Goal: Task Accomplishment & Management: Use online tool/utility

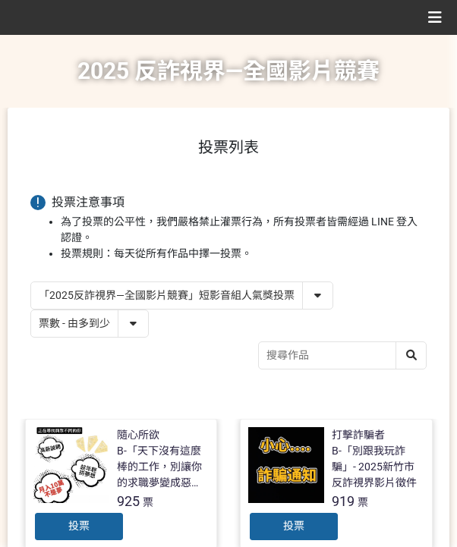
select select "vote"
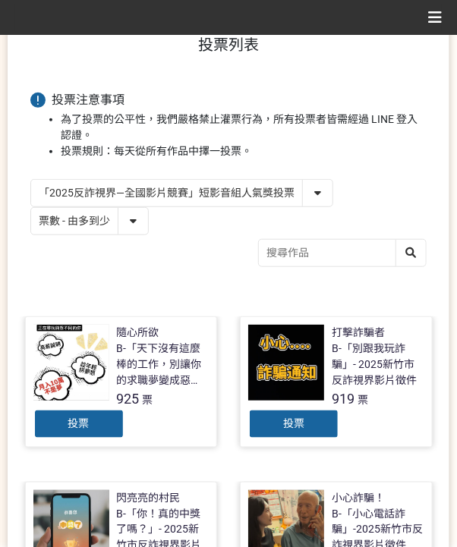
scroll to position [254, 0]
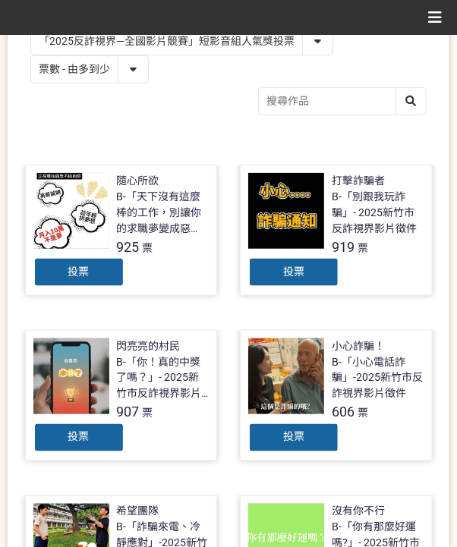
click at [81, 441] on div "投票" at bounding box center [78, 438] width 91 height 30
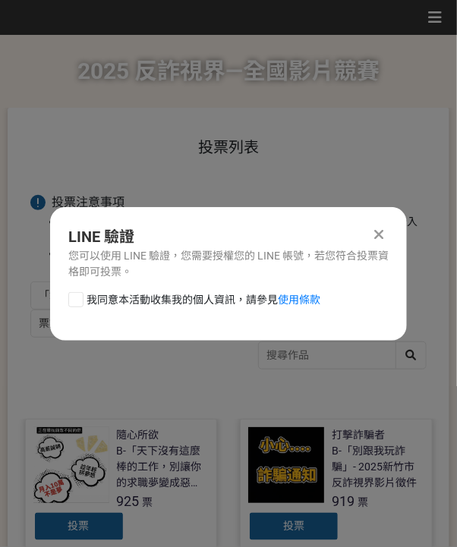
scroll to position [0, 0]
click at [109, 307] on span "我同意本活動收集我的個人資訊，請參見 使用條款" at bounding box center [204, 300] width 234 height 16
click at [79, 304] on input "我同意本活動收集我的個人資訊，請參見 使用條款" at bounding box center [74, 299] width 10 height 10
checkbox input "false"
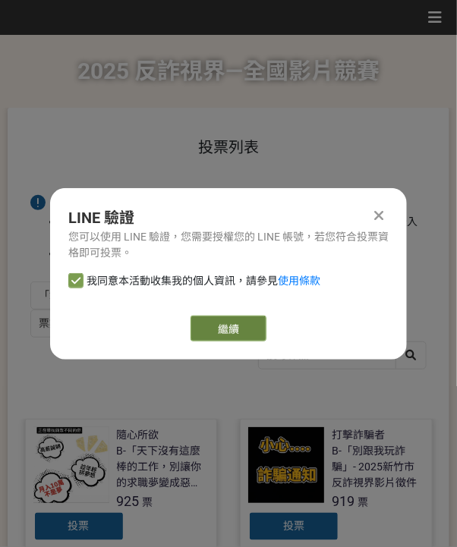
click at [240, 341] on button "繼續" at bounding box center [229, 329] width 76 height 26
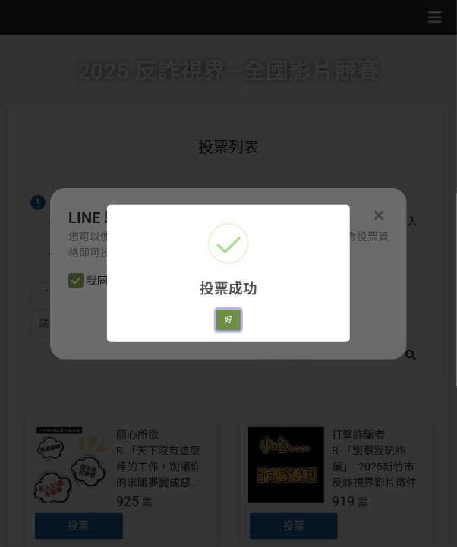
click at [222, 316] on button "好" at bounding box center [228, 320] width 24 height 21
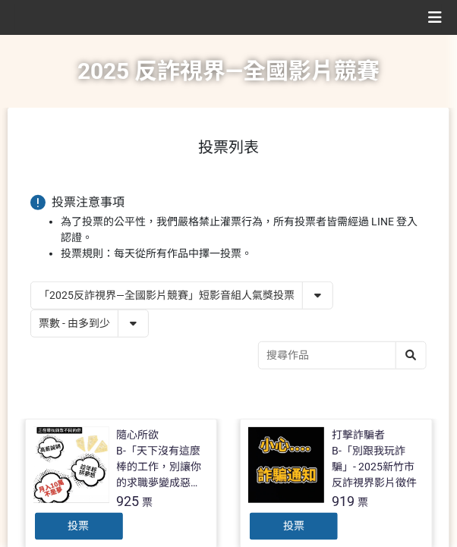
drag, startPoint x: 180, startPoint y: 288, endPoint x: 194, endPoint y: 301, distance: 18.8
click at [180, 288] on select "「2025反詐視界—全國影片競賽」短影音組人氣獎投票 「2025反詐視界—全國影片競賽」短片組人氣獎投票" at bounding box center [181, 295] width 301 height 27
select select "13146"
click at [31, 282] on select "「2025反詐視界—全國影片競賽」短影音組人氣獎投票 「2025反詐視界—全國影片競賽」短片組人氣獎投票" at bounding box center [181, 295] width 301 height 27
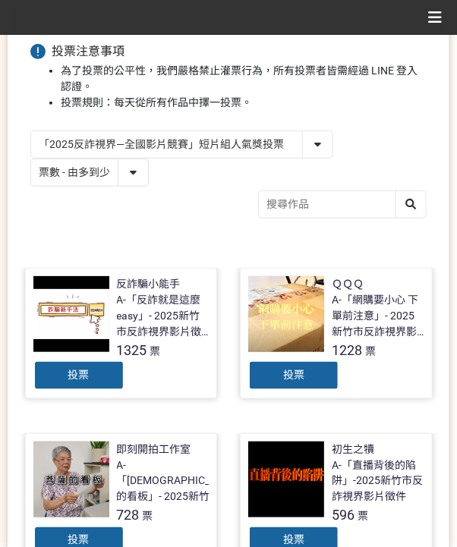
scroll to position [304, 0]
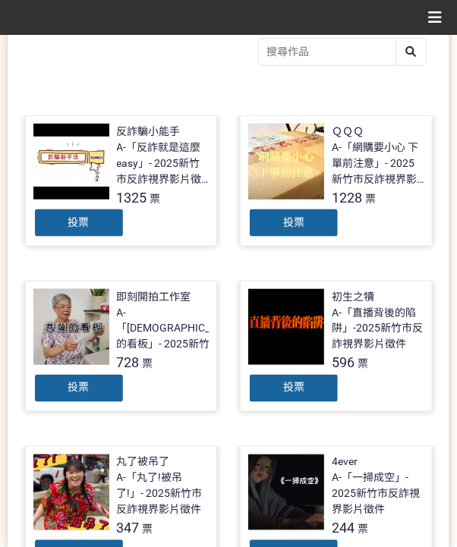
click at [288, 234] on div "投票" at bounding box center [293, 223] width 91 height 30
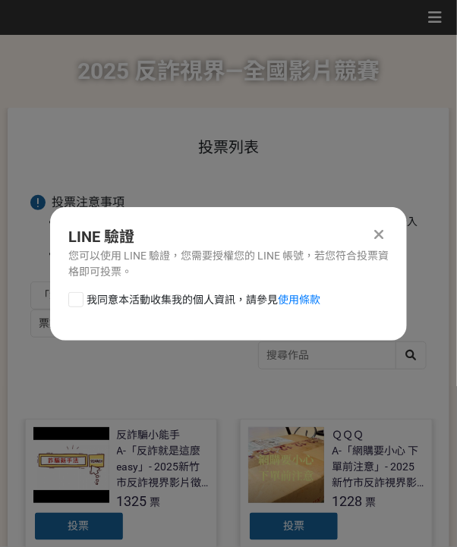
scroll to position [0, 0]
click at [159, 298] on span "我同意本活動收集我的個人資訊，請參見 使用條款" at bounding box center [204, 300] width 234 height 16
click at [79, 298] on input "我同意本活動收集我的個人資訊，請參見 使用條款" at bounding box center [74, 299] width 10 height 10
checkbox input "false"
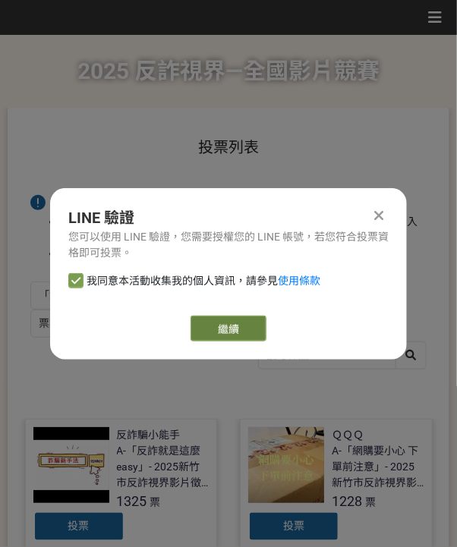
click at [210, 325] on link "繼續" at bounding box center [229, 329] width 76 height 26
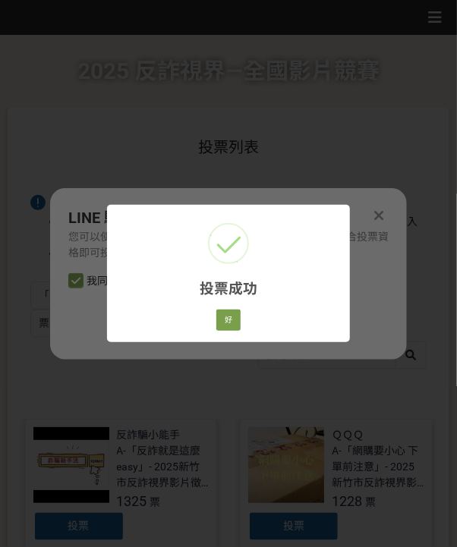
click at [237, 309] on div "好 Cancel" at bounding box center [228, 320] width 29 height 26
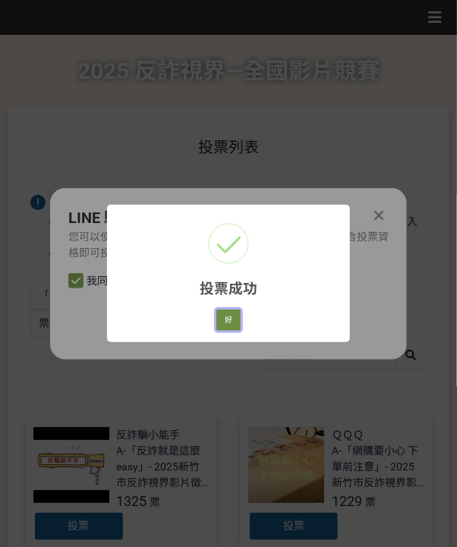
click at [236, 317] on button "好" at bounding box center [228, 320] width 24 height 21
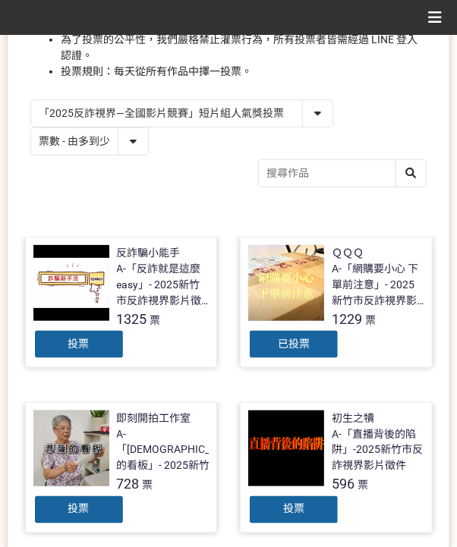
scroll to position [230, 0]
